Goal: Information Seeking & Learning: Learn about a topic

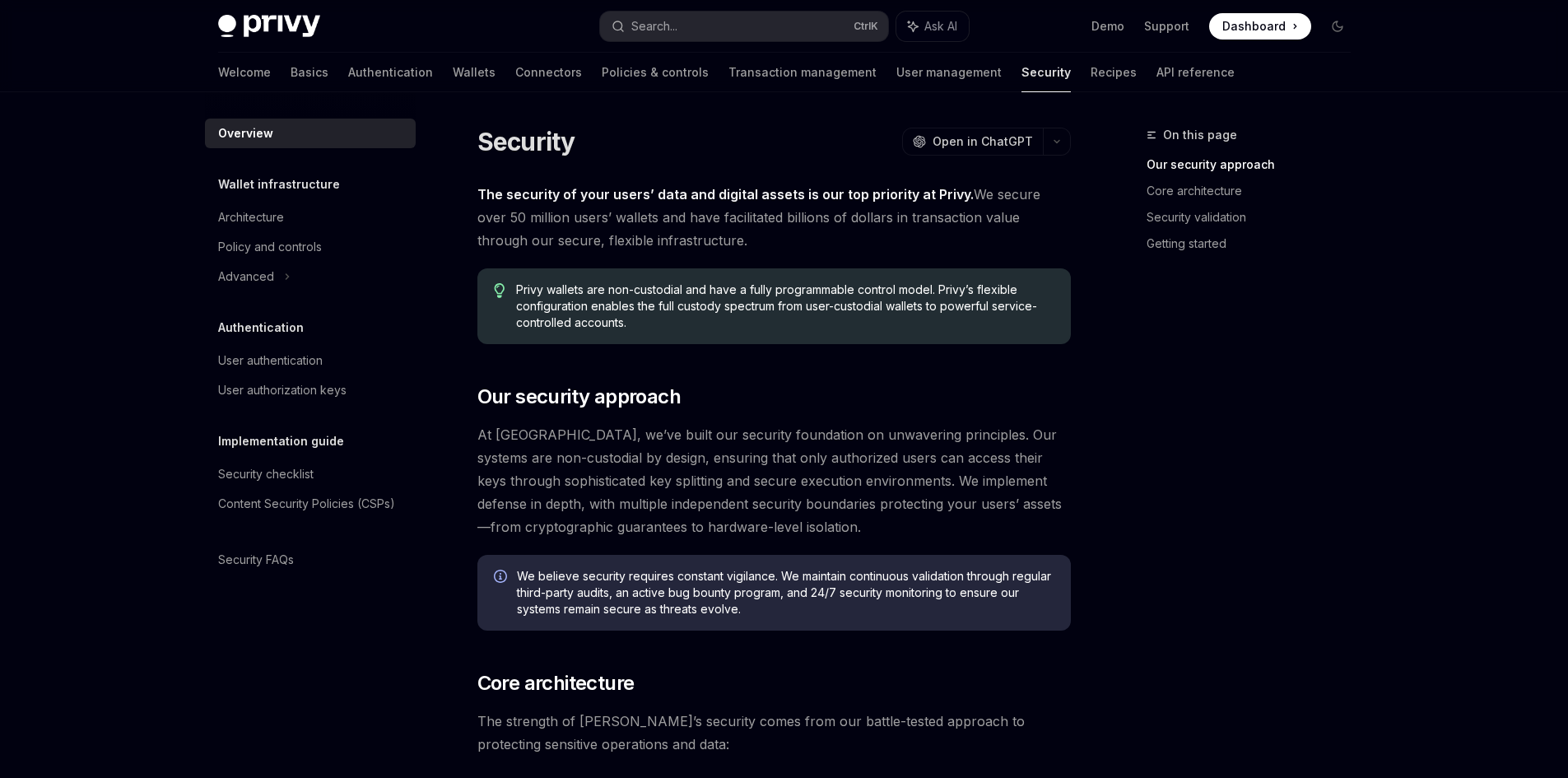
click at [272, 70] on div "Welcome Basics Authentication Wallets Connectors Policies & controls Transactio…" at bounding box center [726, 72] width 1017 height 40
click at [348, 70] on link "Authentication" at bounding box center [390, 72] width 85 height 40
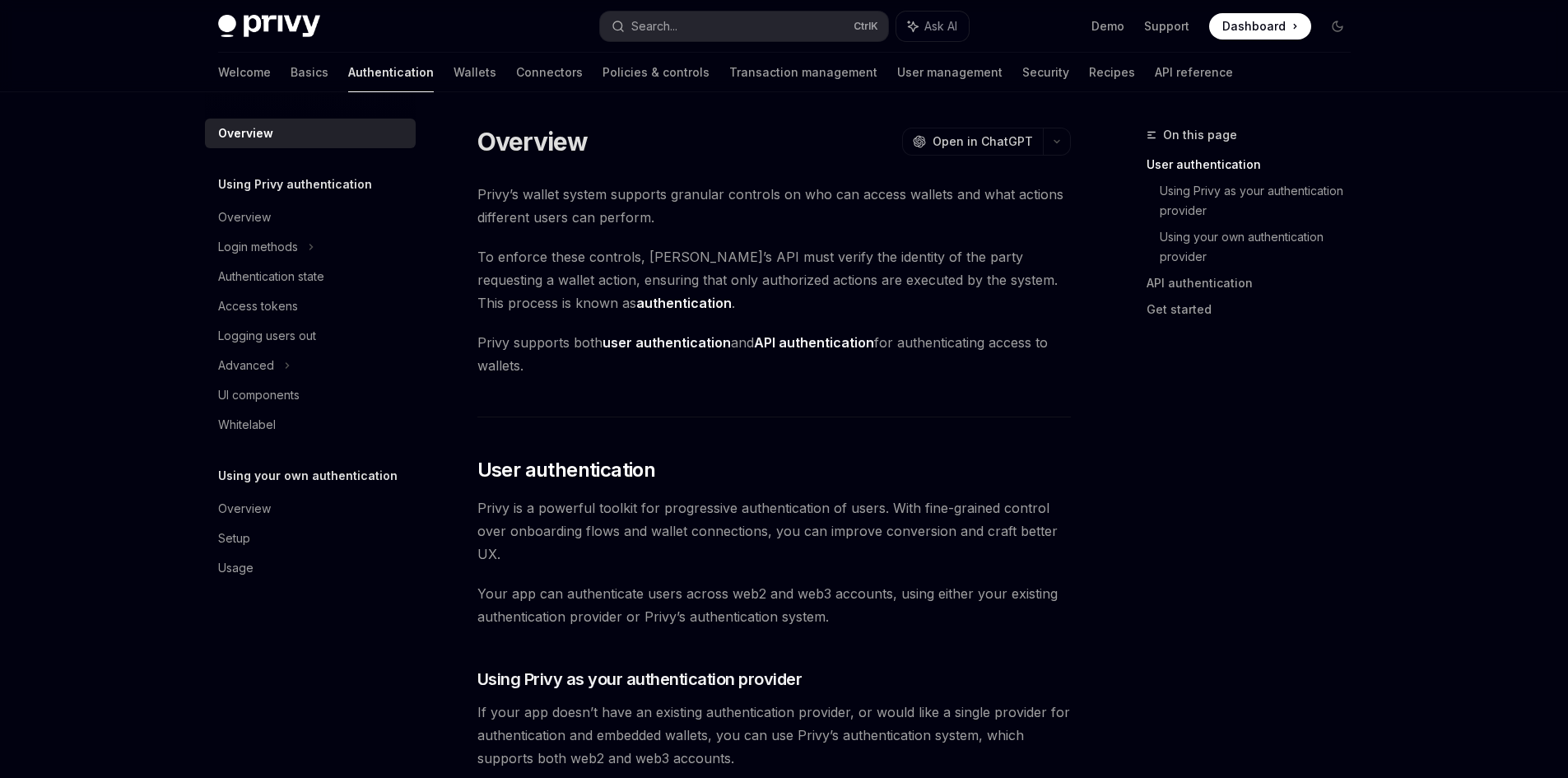
click at [271, 29] on img at bounding box center [268, 26] width 102 height 23
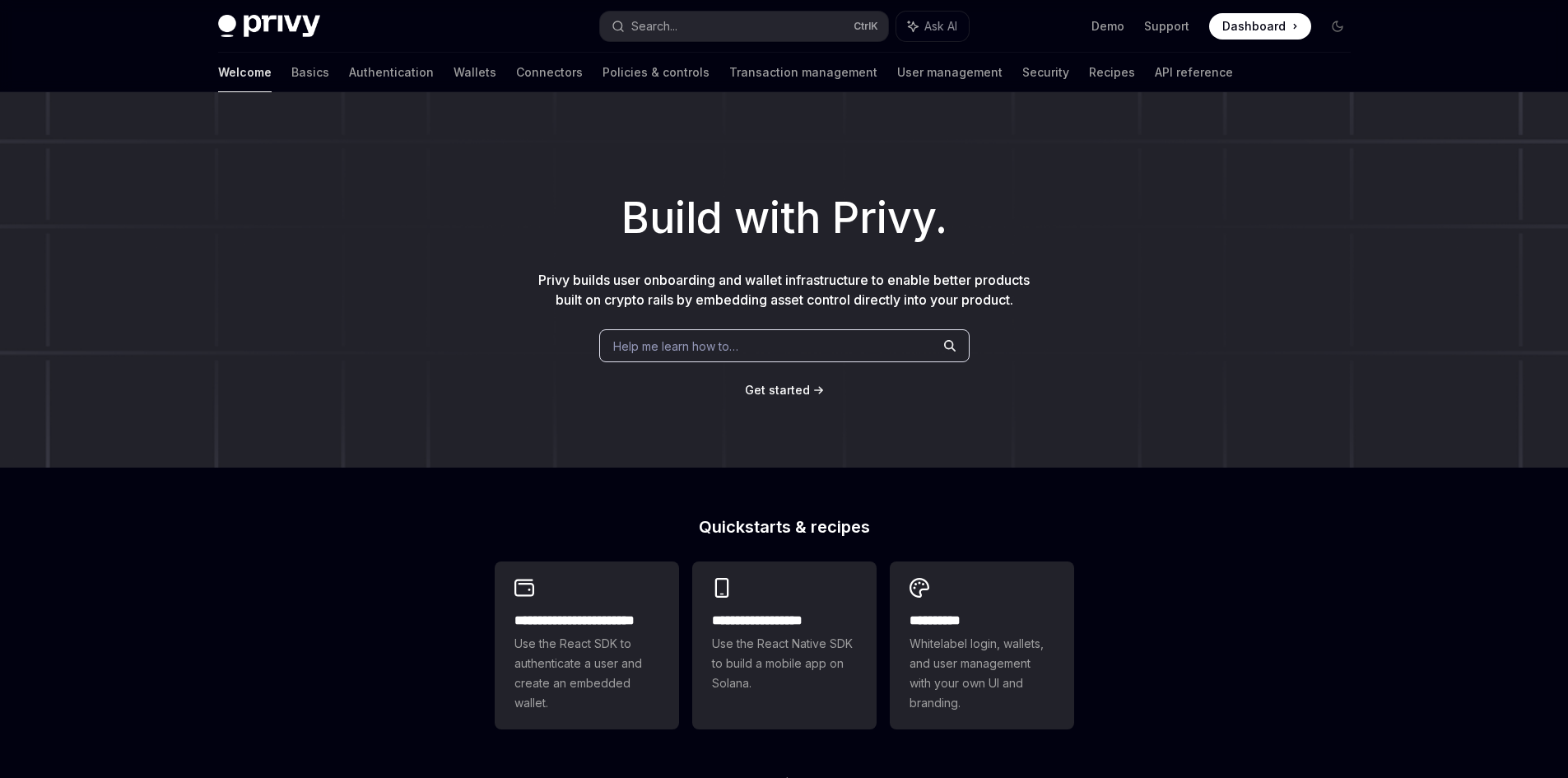
scroll to position [530, 0]
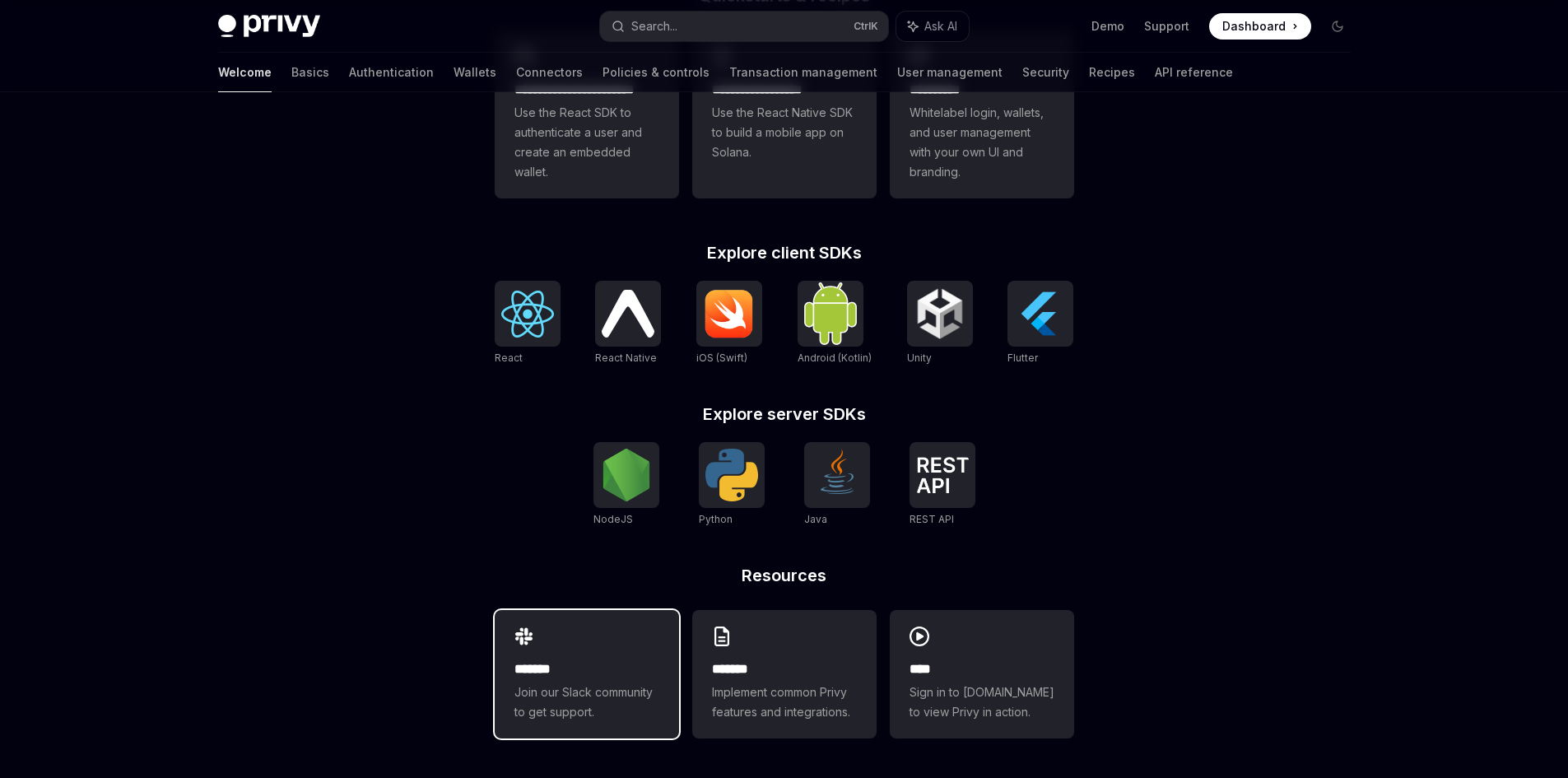
click at [554, 636] on div "******* Join our Slack community to get support." at bounding box center [587, 674] width 184 height 128
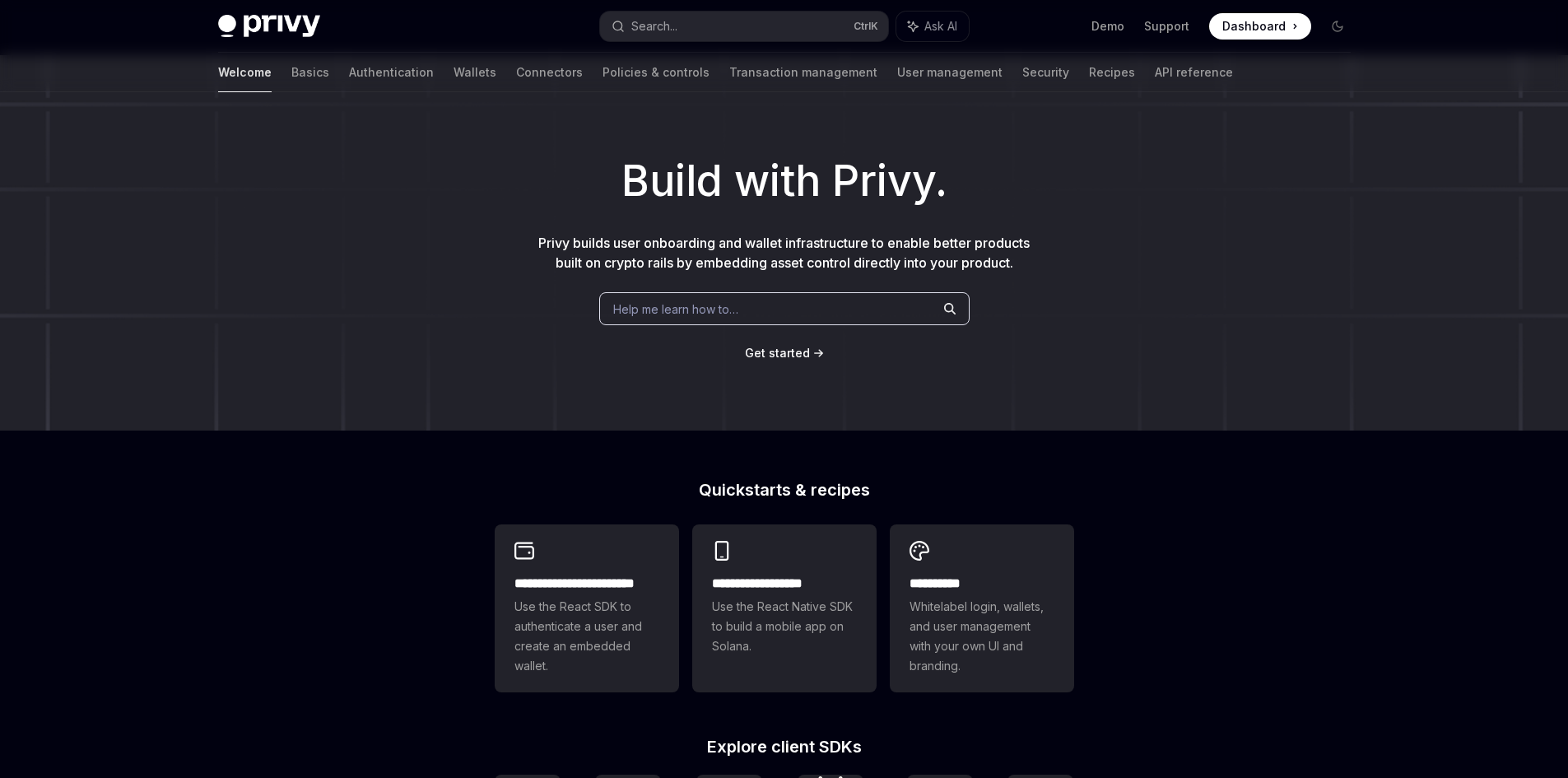
scroll to position [0, 0]
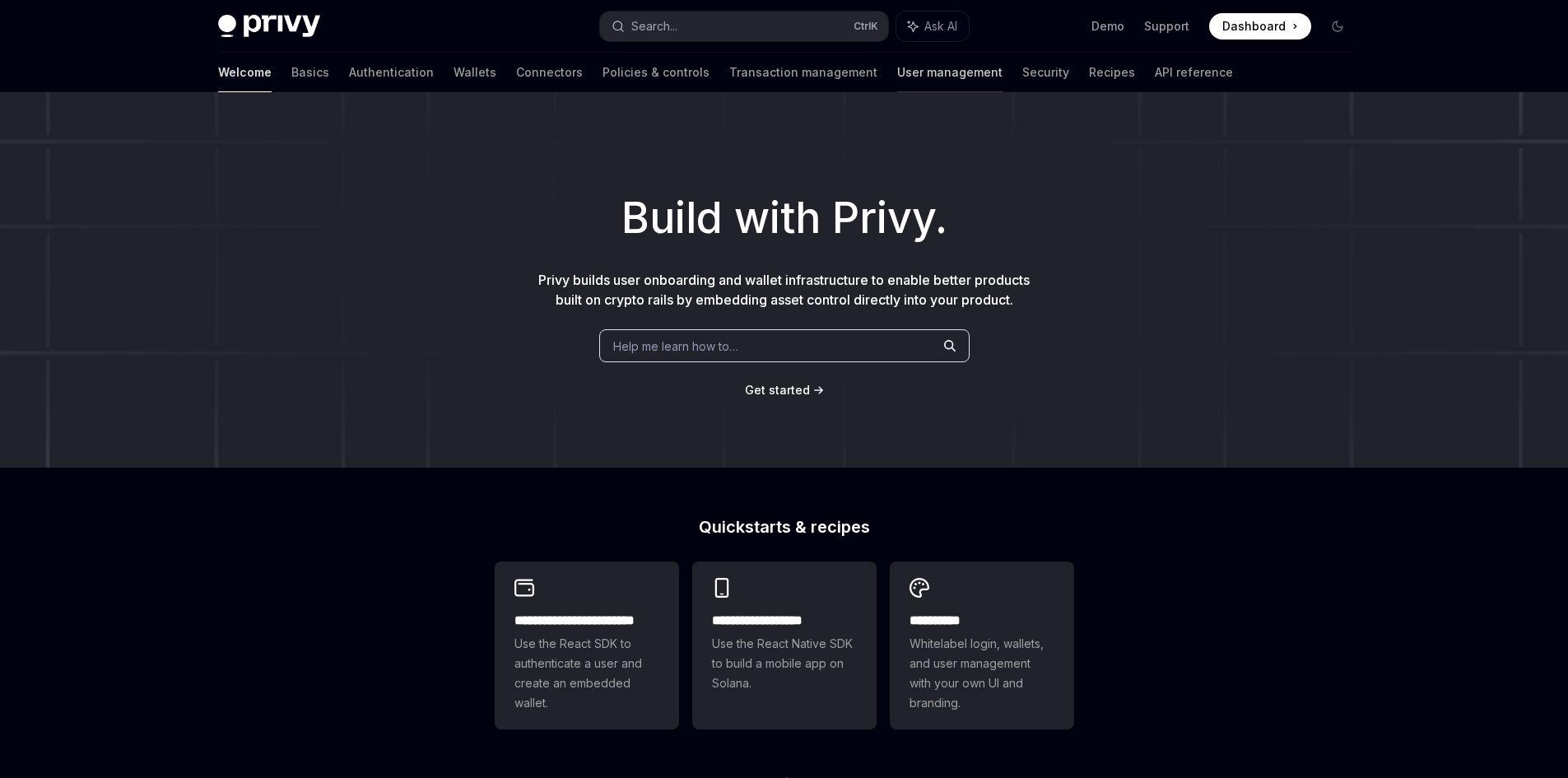
click at [897, 70] on link "User management" at bounding box center [950, 72] width 106 height 40
click at [1155, 72] on link "API reference" at bounding box center [1194, 72] width 79 height 40
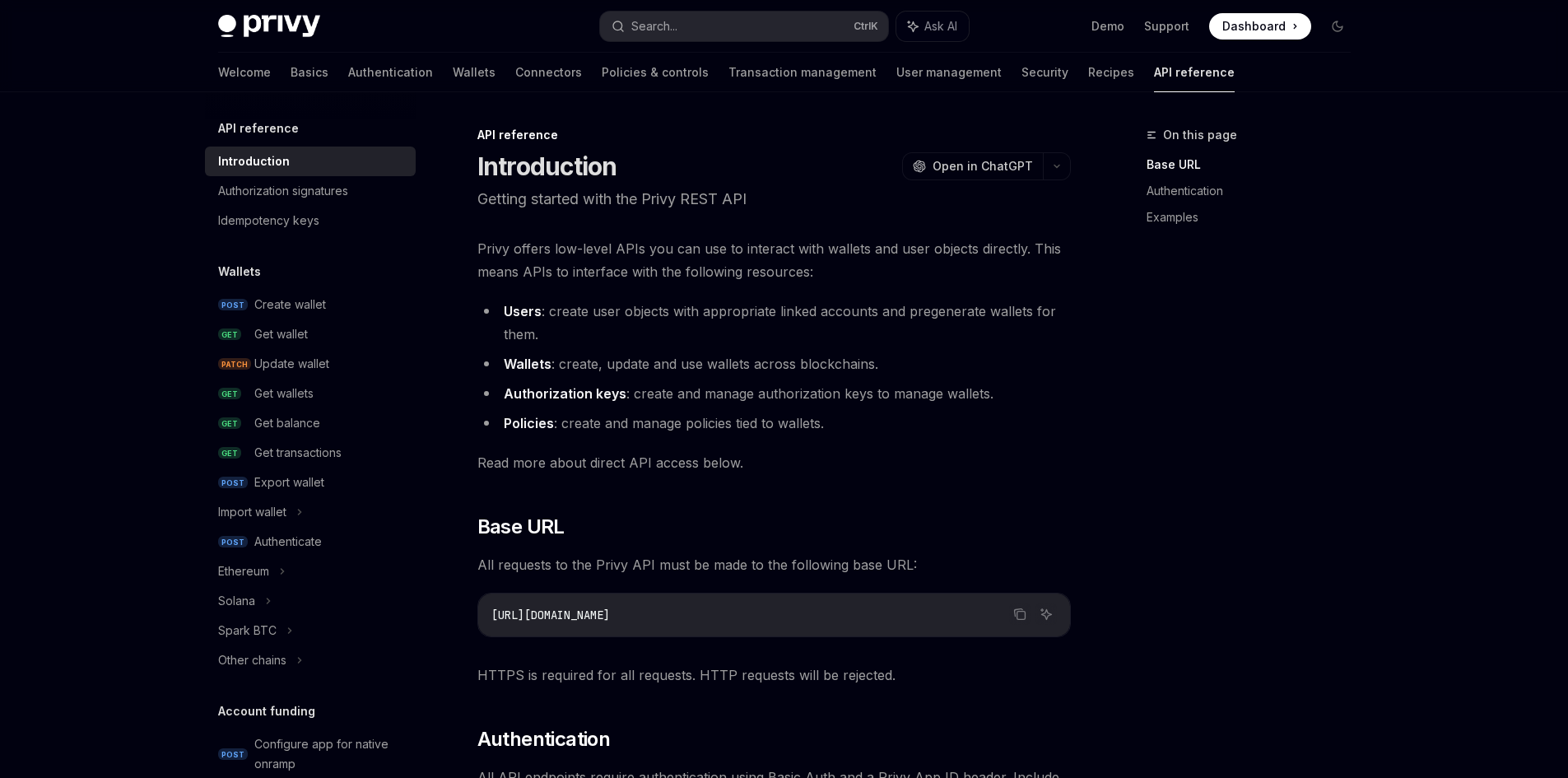
scroll to position [164, 0]
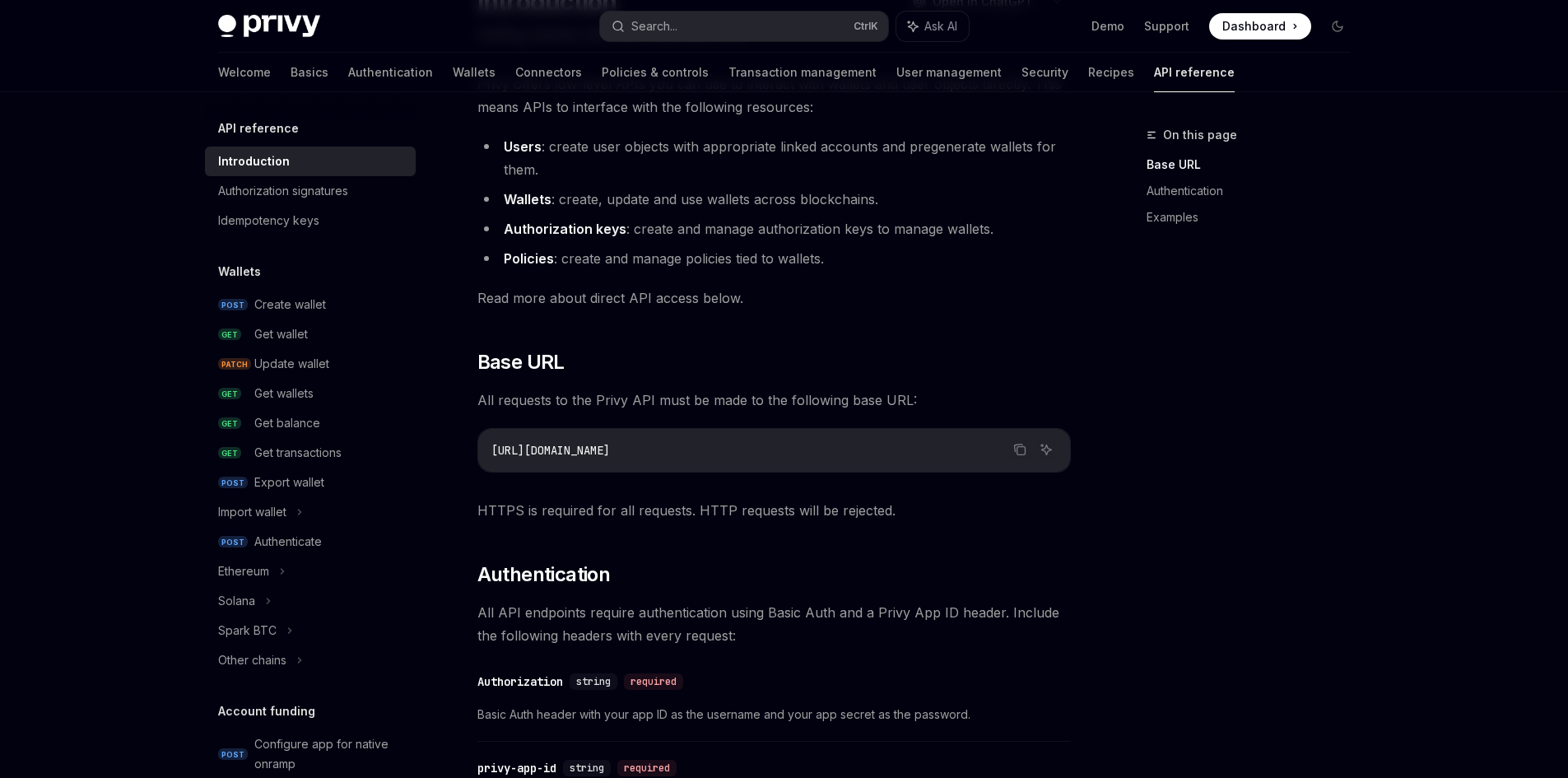
type textarea "*"
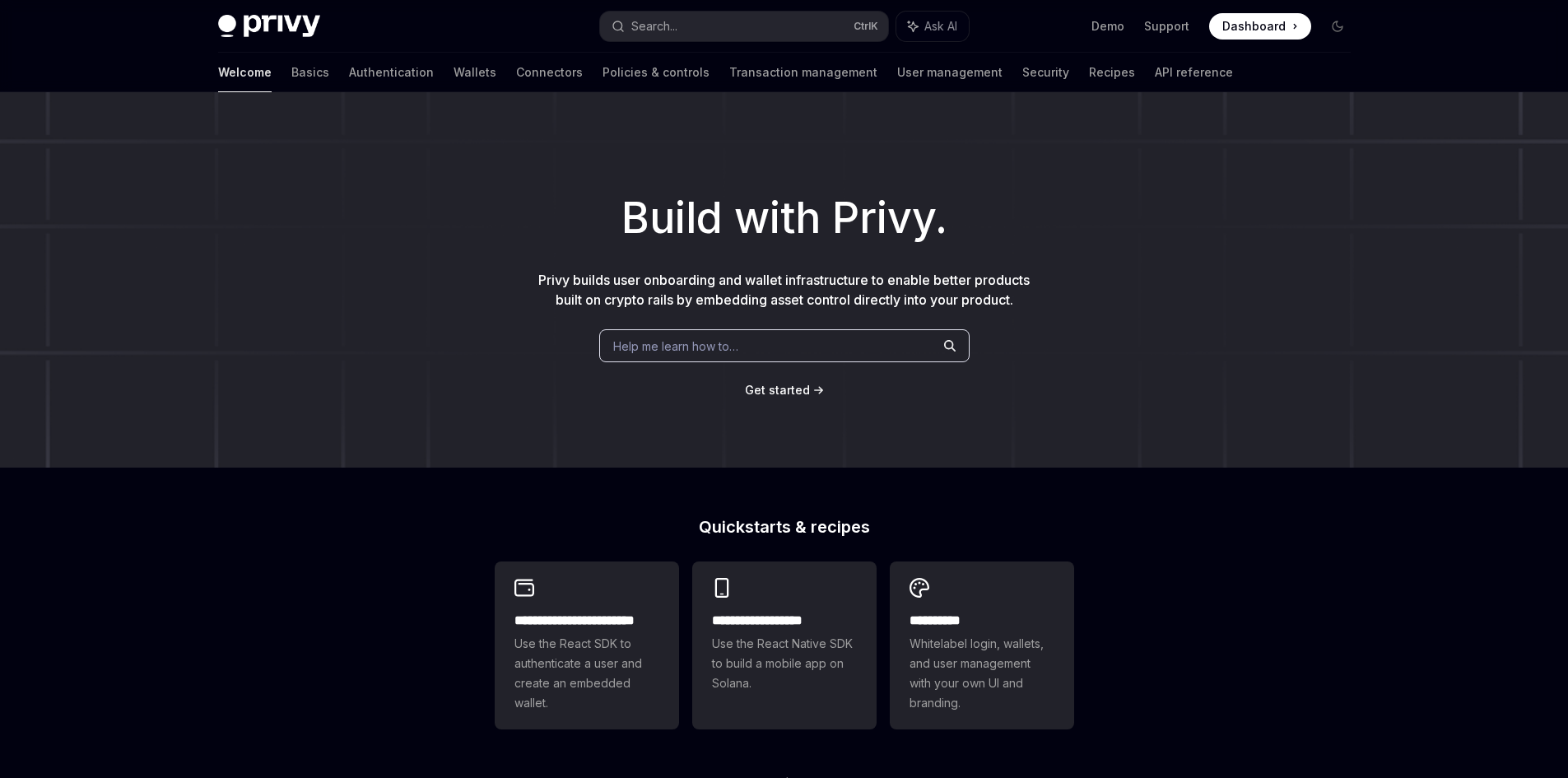
click at [290, 34] on img at bounding box center [268, 26] width 102 height 23
type textarea "*"
